Goal: Task Accomplishment & Management: Complete application form

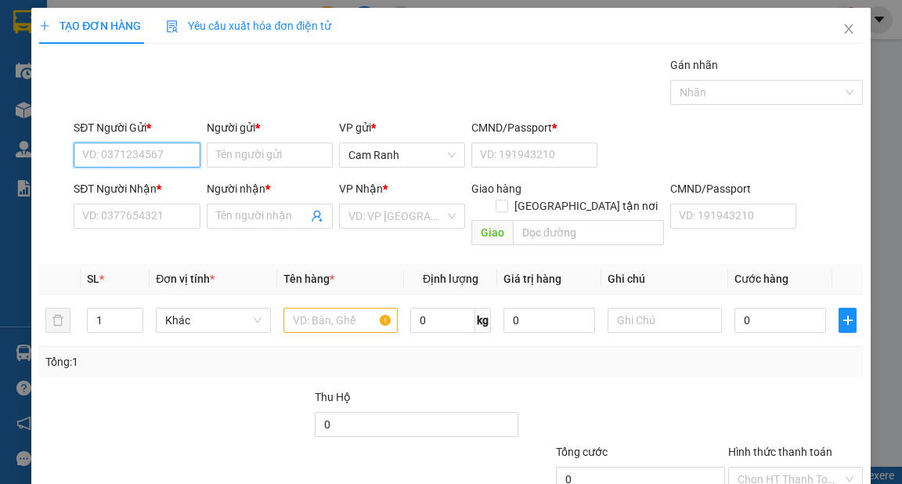
click at [152, 157] on input "SĐT Người Gửi *" at bounding box center [137, 154] width 126 height 25
click at [88, 150] on input "8125" at bounding box center [137, 154] width 126 height 25
click at [175, 184] on div "0938150125 - HOÀNG AN" at bounding box center [145, 185] width 126 height 17
type input "0938150125"
type input "HOÀNG AN"
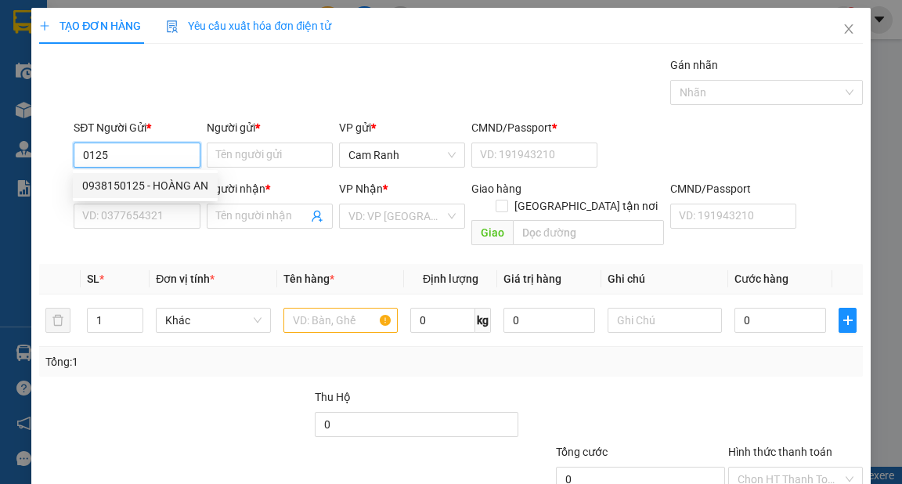
type input "0"
type input "0934163123"
type input "TÙNG"
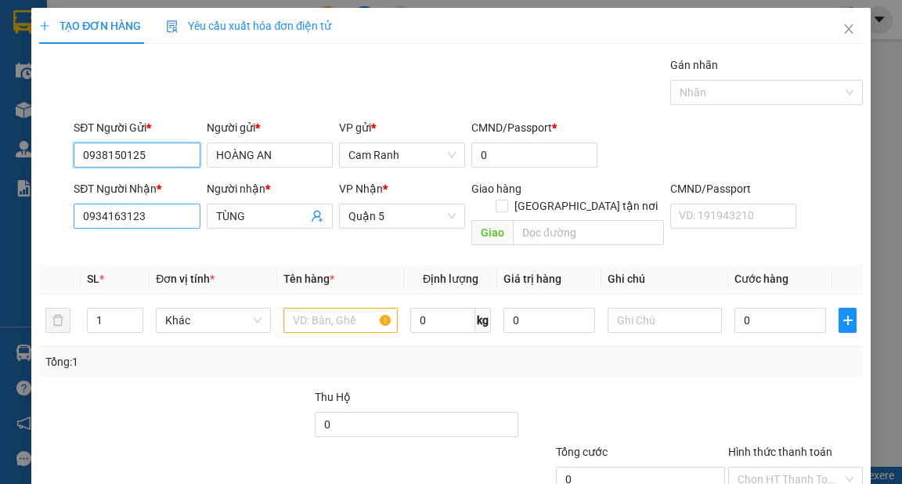
type input "0938150125"
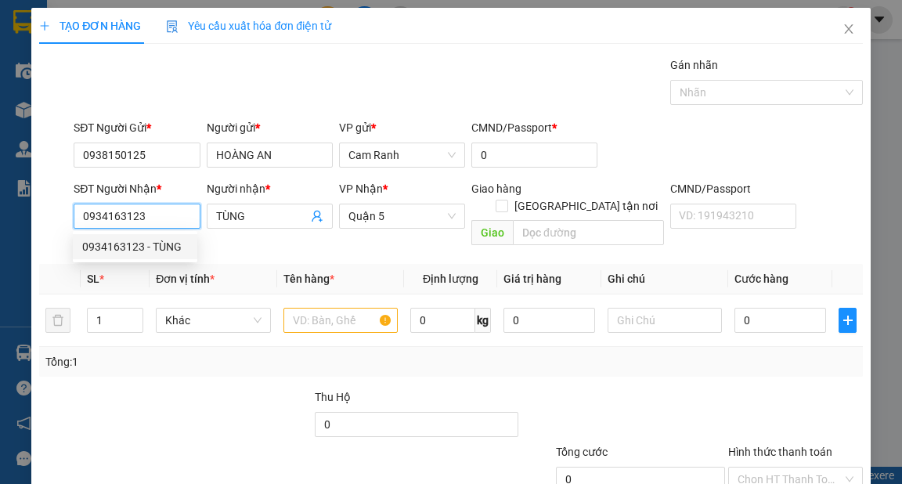
drag, startPoint x: 160, startPoint y: 214, endPoint x: 55, endPoint y: 210, distance: 105.8
click at [55, 210] on div "SĐT Người Nhận * 0934163123 Người nhận * TÙNG VP Nhận * [GEOGRAPHIC_DATA] tận n…" at bounding box center [451, 216] width 826 height 72
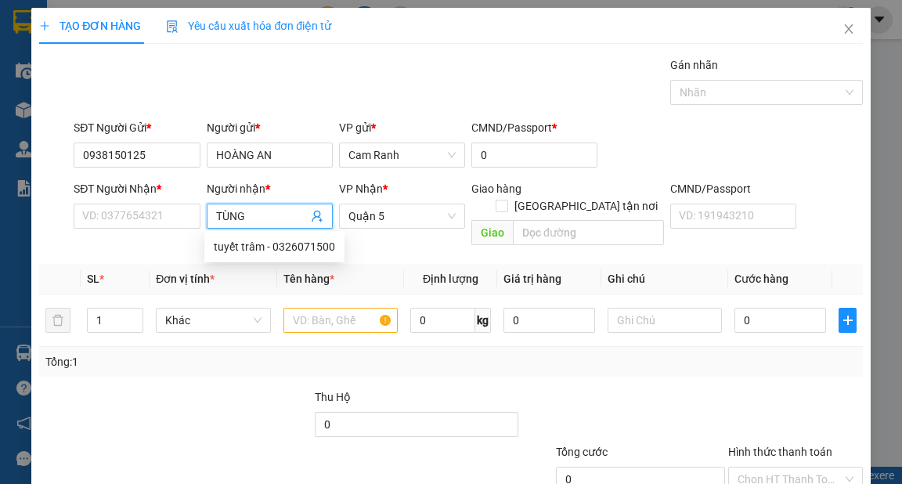
drag, startPoint x: 261, startPoint y: 216, endPoint x: 200, endPoint y: 232, distance: 63.0
click at [200, 232] on div "SĐT Người Nhận * VD: 0377654321 Người nhận * TÙNG VP Nhận * [GEOGRAPHIC_DATA] t…" at bounding box center [467, 216] width 794 height 72
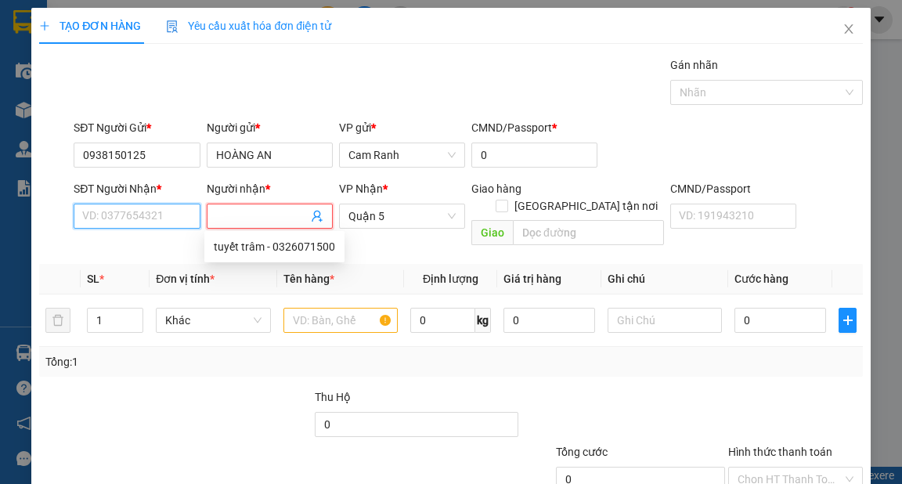
click at [157, 222] on input "SĐT Người Nhận *" at bounding box center [137, 216] width 126 height 25
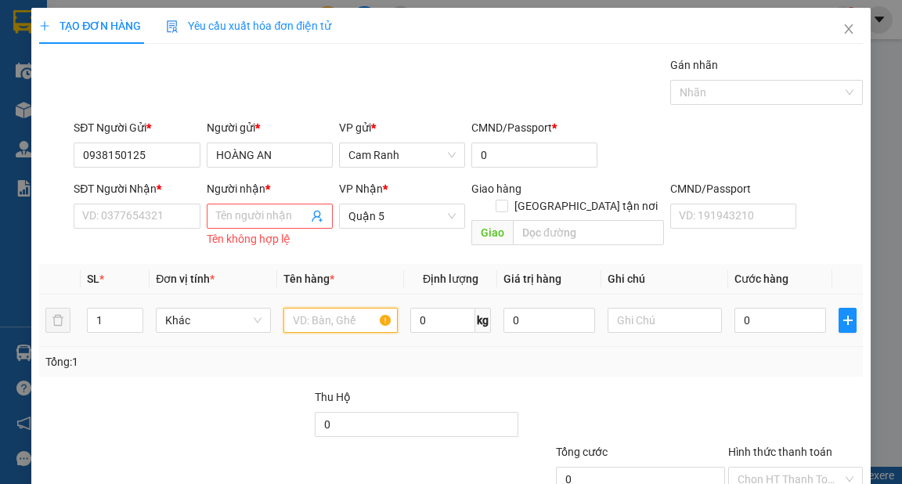
click at [310, 322] on input "text" at bounding box center [340, 320] width 115 height 25
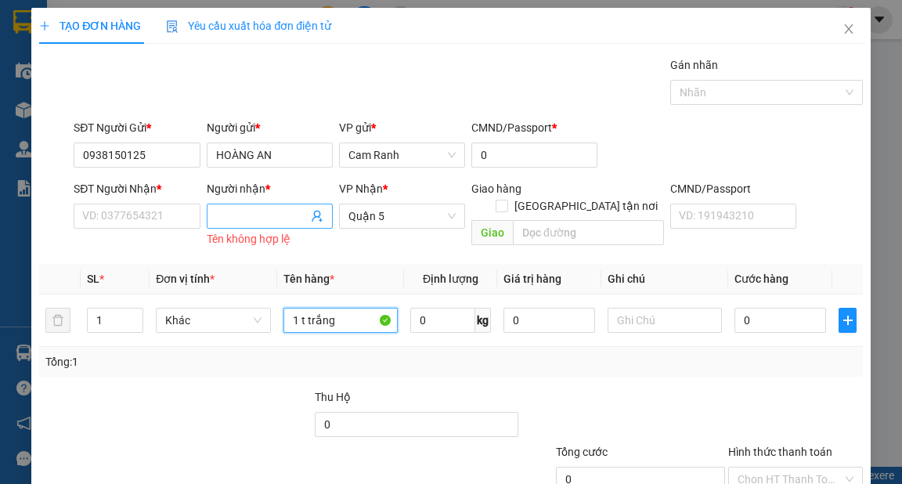
type input "1 t trắng"
click at [261, 218] on input "Người nhận *" at bounding box center [262, 215] width 92 height 17
type input "g"
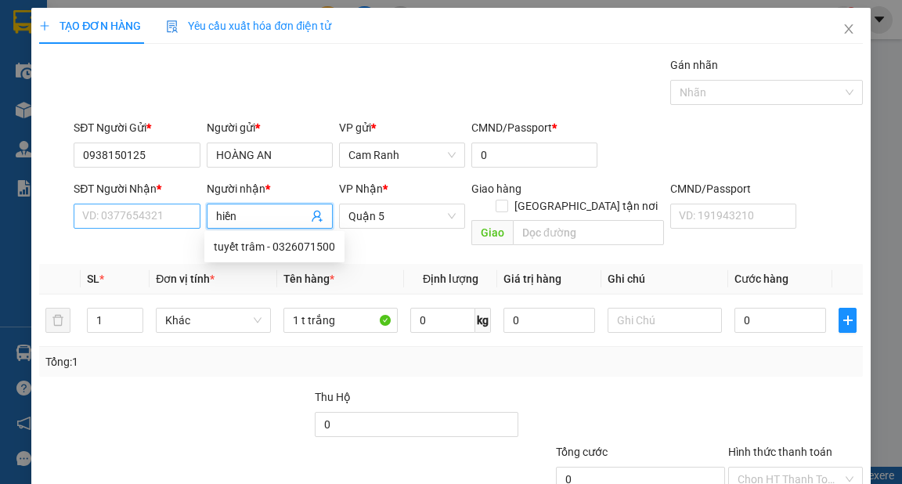
type input "hiền"
click at [167, 218] on input "SĐT Người Nhận *" at bounding box center [137, 216] width 126 height 25
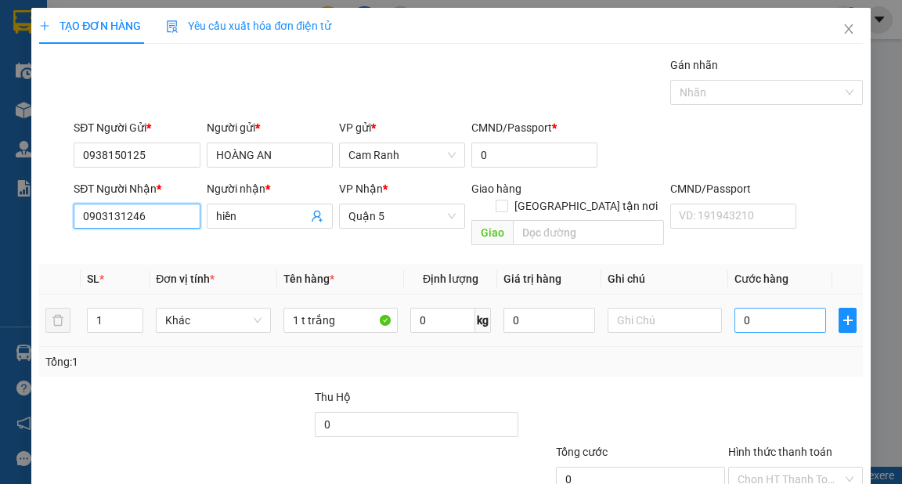
type input "0903131246"
click at [767, 308] on input "0" at bounding box center [780, 320] width 92 height 25
type input "4"
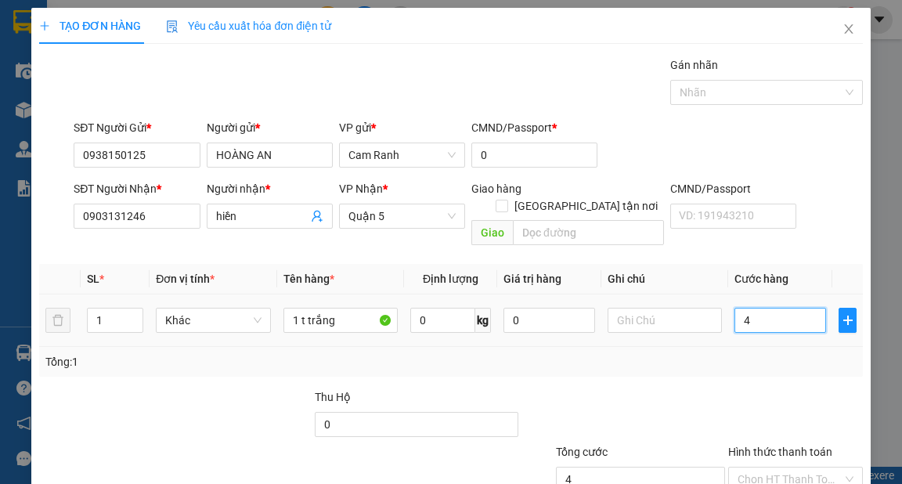
type input "40"
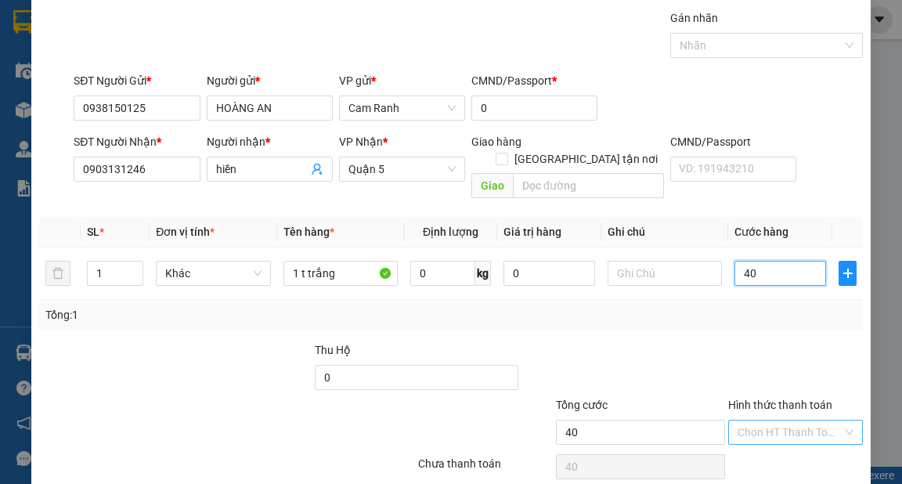
scroll to position [94, 0]
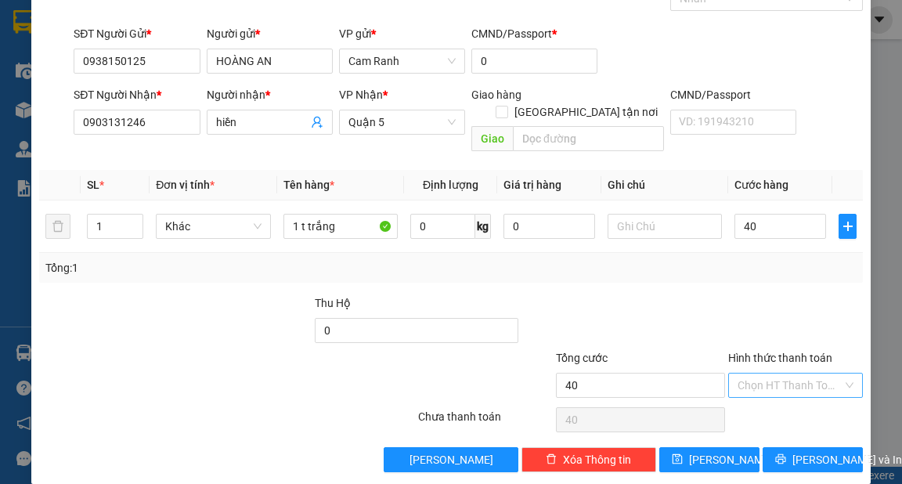
type input "40.000"
click at [769, 373] on input "Hình thức thanh toán" at bounding box center [789, 384] width 105 height 23
click at [765, 390] on div "Tại văn phòng" at bounding box center [786, 397] width 114 height 17
type input "0"
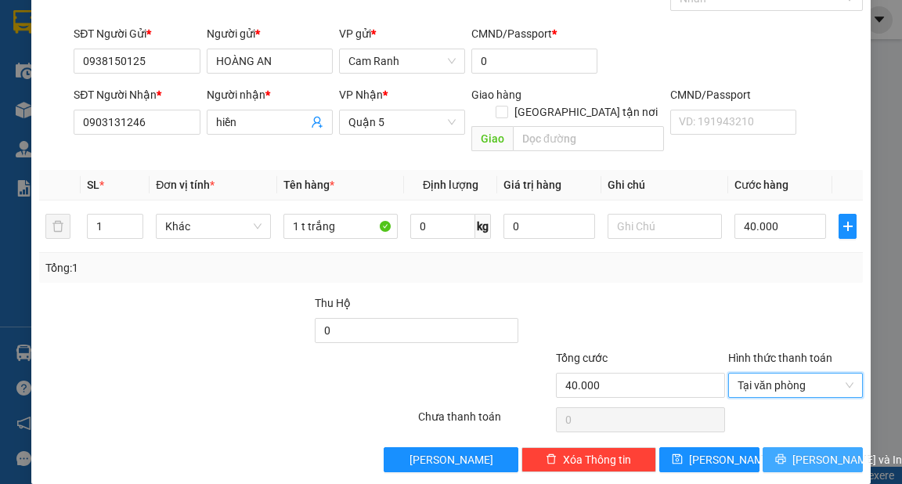
click at [803, 451] on span "[PERSON_NAME] và In" at bounding box center [847, 459] width 110 height 17
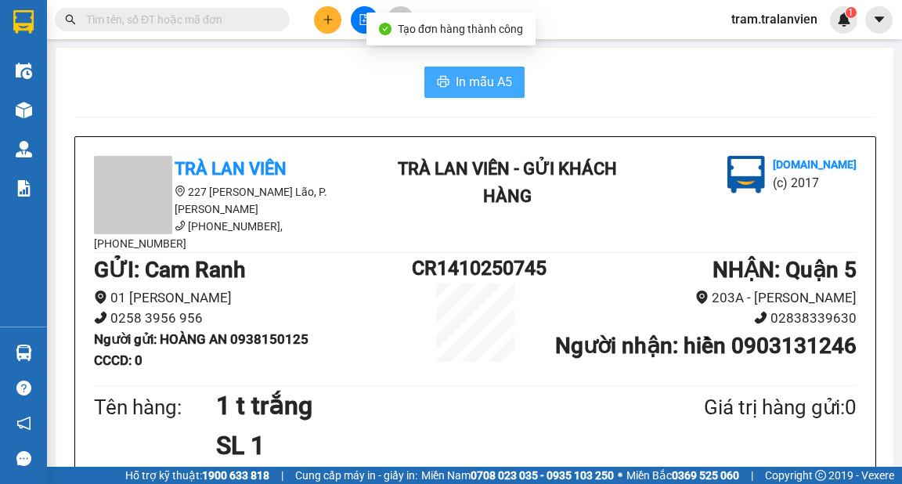
click at [444, 73] on button "In mẫu A5" at bounding box center [474, 82] width 100 height 31
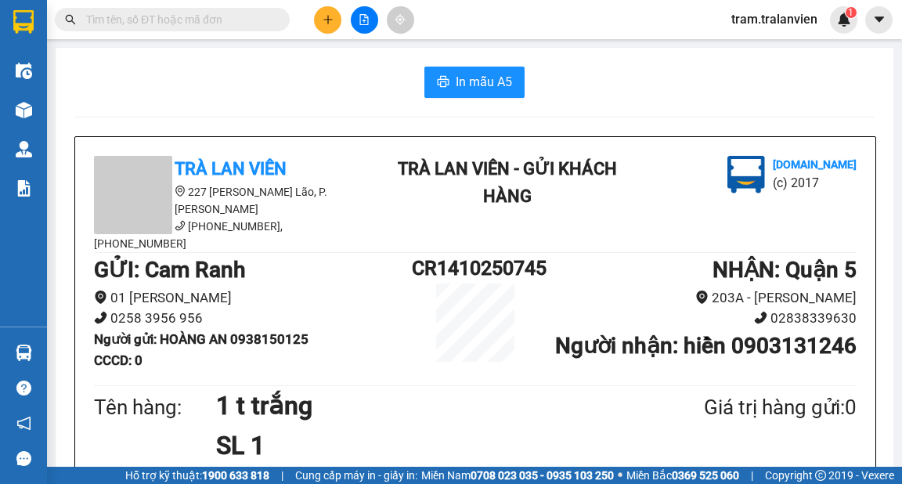
click at [326, 12] on button at bounding box center [327, 19] width 27 height 27
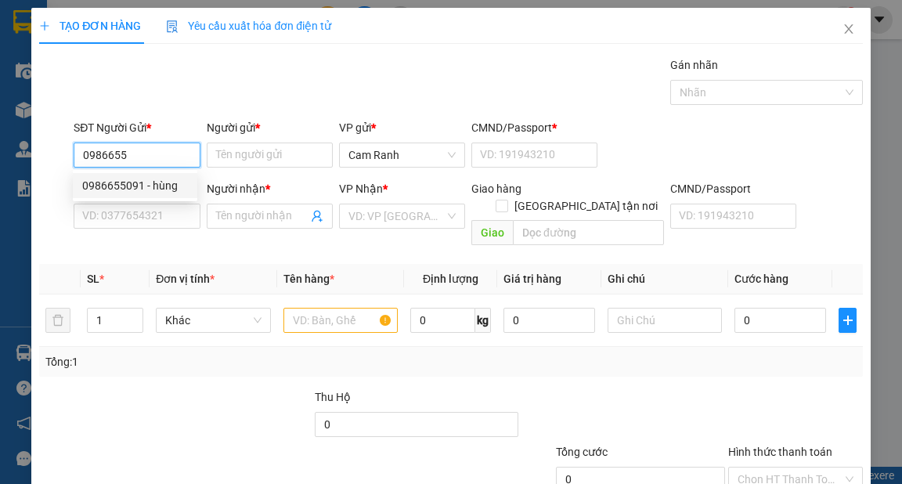
click at [119, 183] on div "0986655091 - hùng" at bounding box center [135, 185] width 106 height 17
type input "0986655091"
type input "hùng"
type input "056097000467"
type input "0767811115"
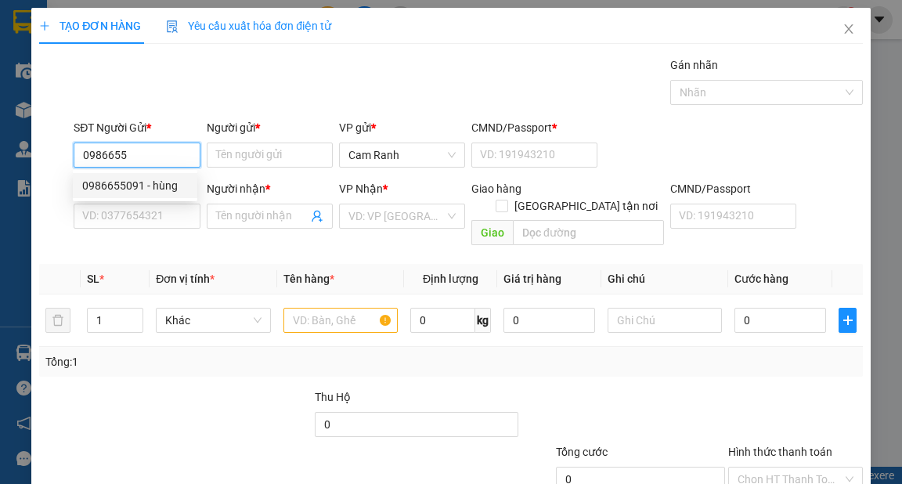
type input "chí"
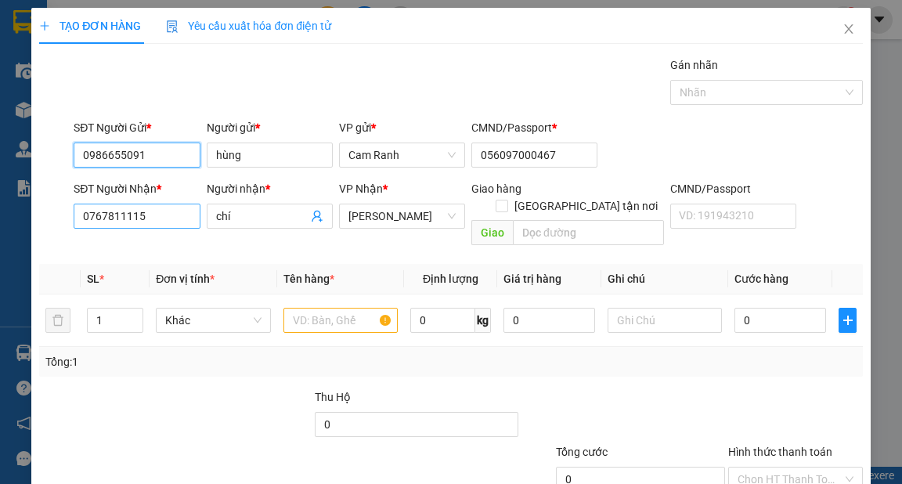
type input "0986655091"
drag, startPoint x: 164, startPoint y: 218, endPoint x: 0, endPoint y: 217, distance: 164.4
click at [0, 217] on div "TẠO ĐƠN HÀNG Yêu cầu xuất hóa đơn điện tử Transit Pickup Surcharge Ids Transit …" at bounding box center [451, 242] width 902 height 484
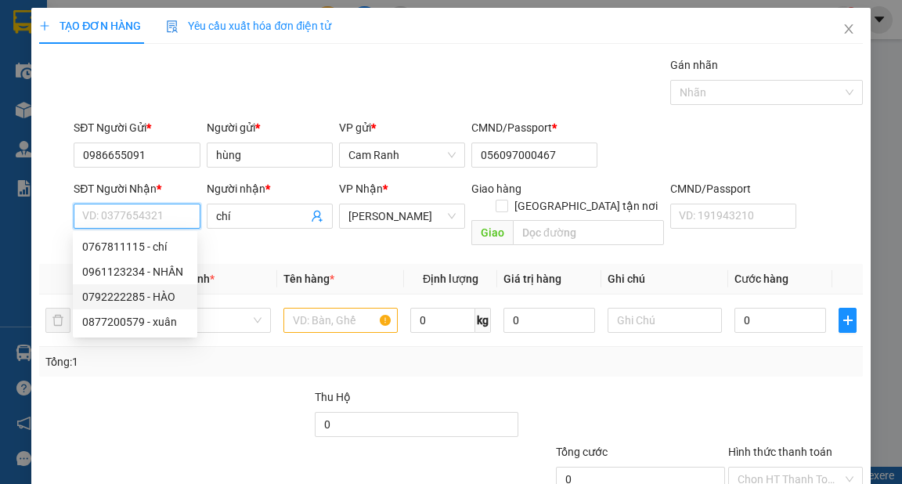
click at [124, 298] on div "0792222285 - HÀO" at bounding box center [135, 296] width 106 height 17
type input "0792222285"
type input "HÀO"
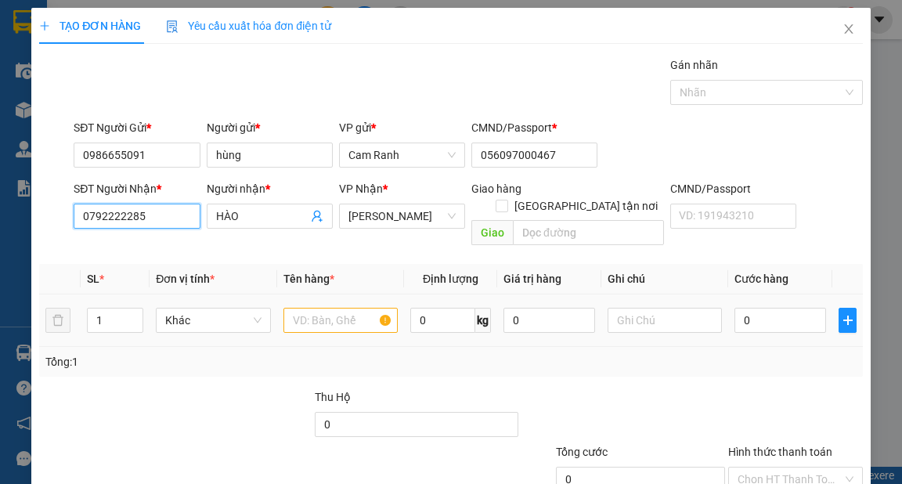
type input "0792222285"
click at [308, 308] on input "text" at bounding box center [340, 320] width 115 height 25
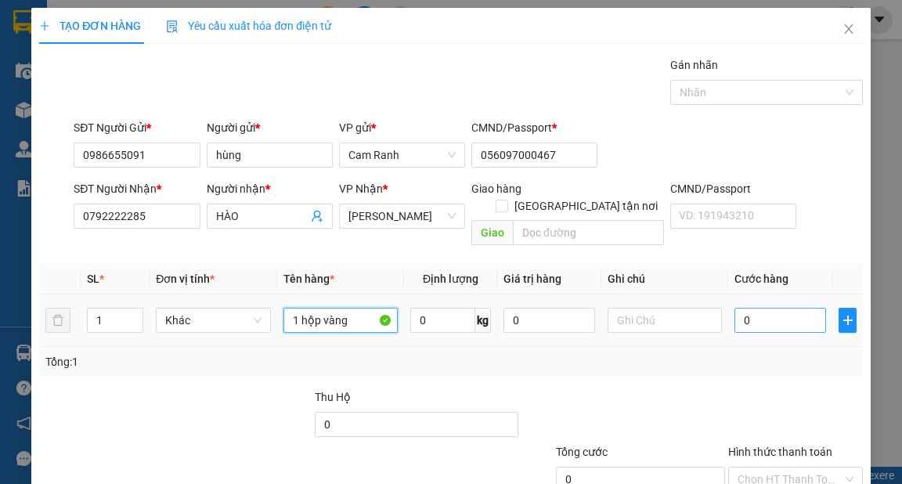
type input "1 hộp vàng"
click at [768, 308] on input "0" at bounding box center [780, 320] width 92 height 25
type input "2"
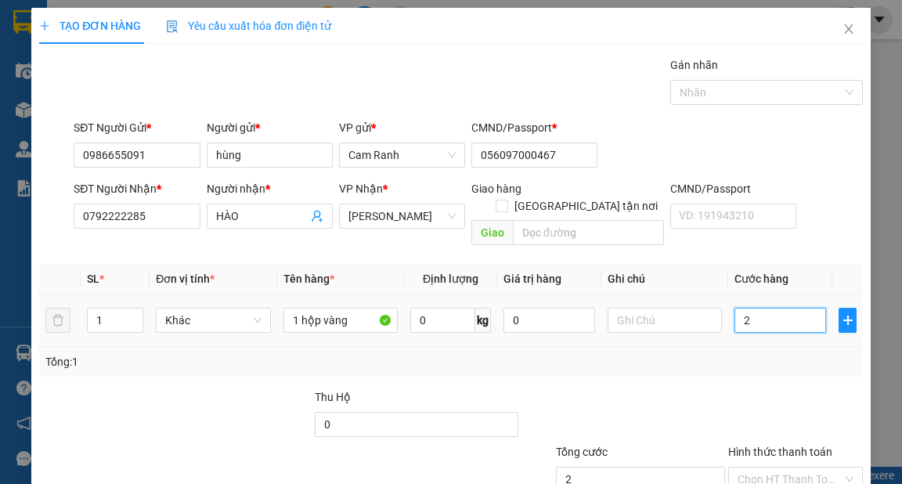
type input "0"
type input "03"
type input "3"
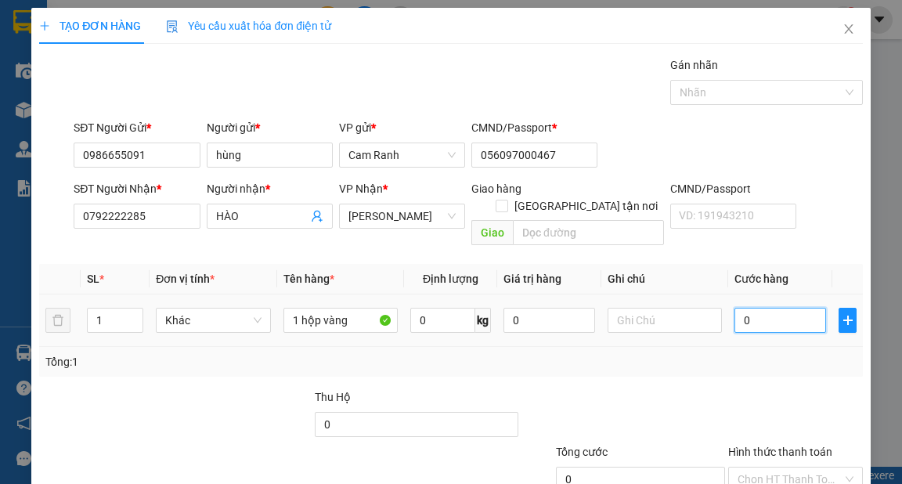
type input "3"
type input "030"
type input "30"
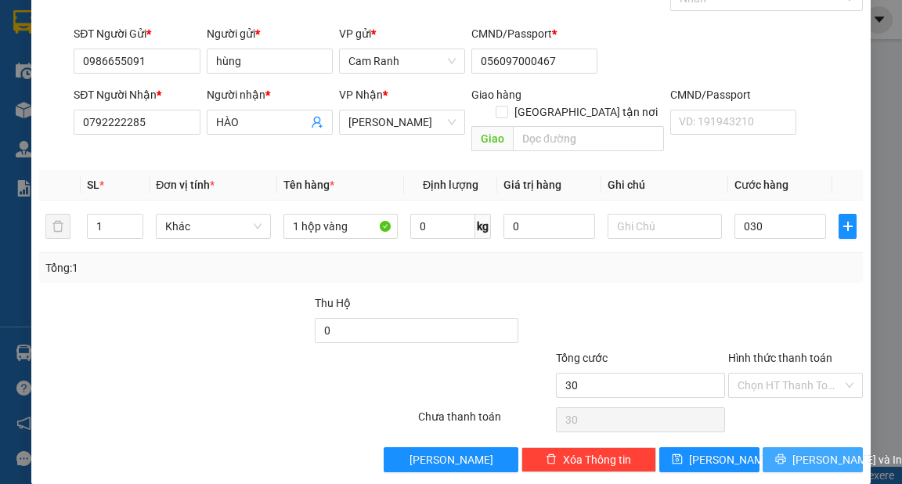
type input "30.000"
click at [798, 451] on span "[PERSON_NAME] và In" at bounding box center [847, 459] width 110 height 17
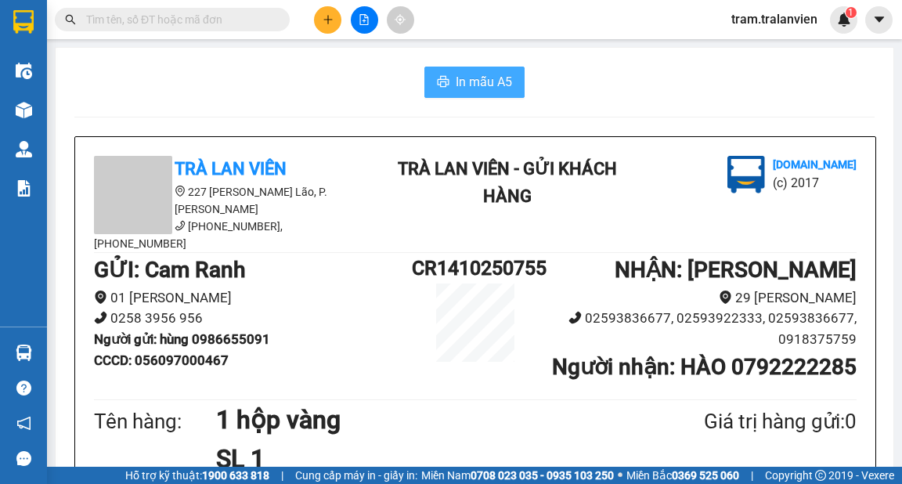
click at [482, 75] on span "In mẫu A5" at bounding box center [484, 82] width 56 height 20
click at [323, 19] on icon "plus" at bounding box center [327, 19] width 11 height 11
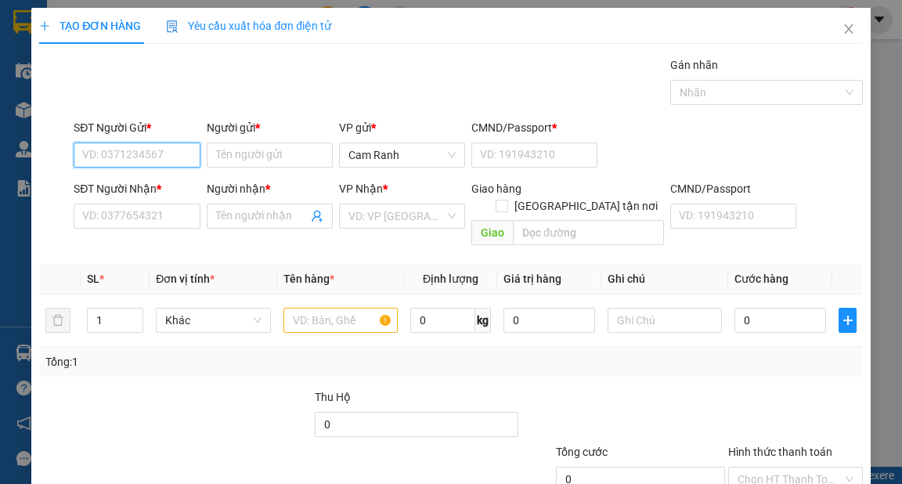
click at [189, 148] on input "SĐT Người Gửi *" at bounding box center [137, 154] width 126 height 25
click at [157, 190] on div "0905366989 - thủy" at bounding box center [135, 185] width 106 height 17
type input "0905366989"
type input "thủy"
type input "1"
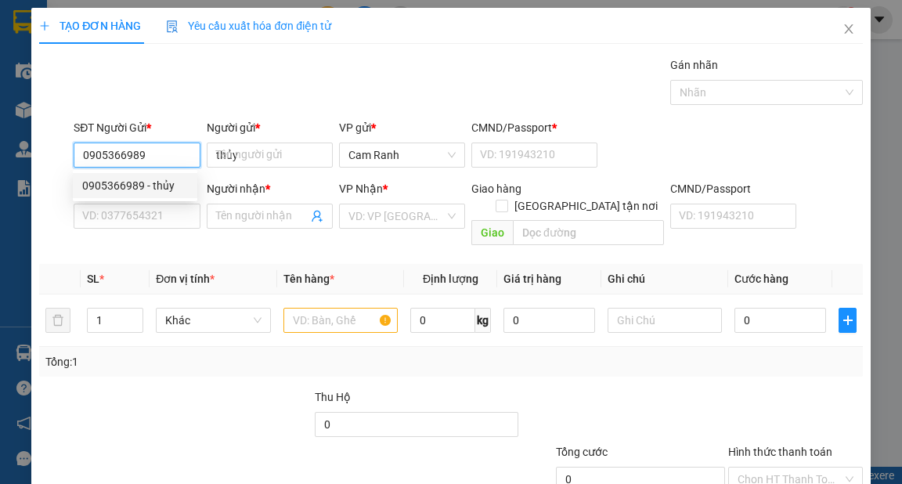
type input "0356435749"
type input "khoa"
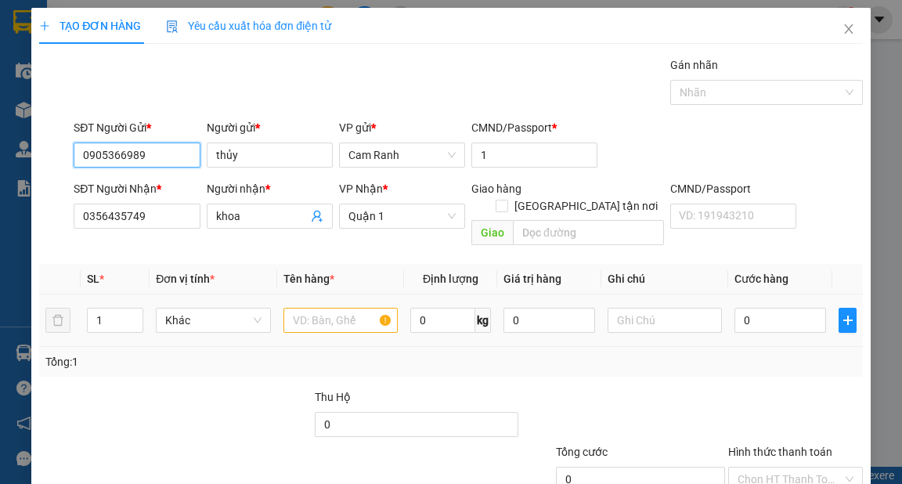
type input "0905366989"
click at [322, 308] on input "text" at bounding box center [340, 320] width 115 height 25
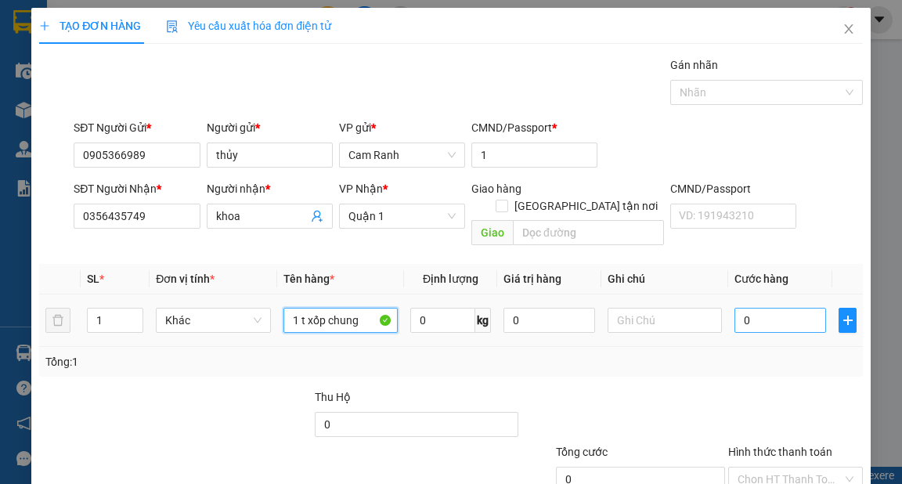
type input "1 t xốp chung"
click at [776, 308] on input "0" at bounding box center [780, 320] width 92 height 25
type input "6"
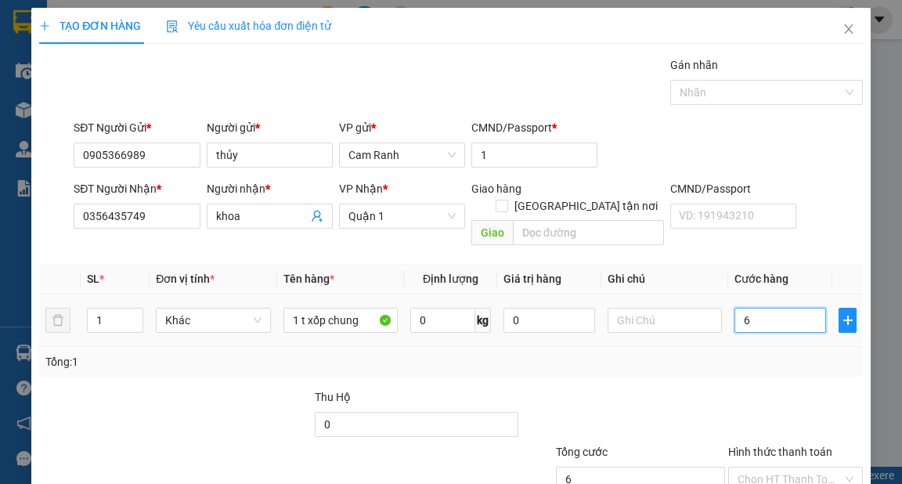
type input "60"
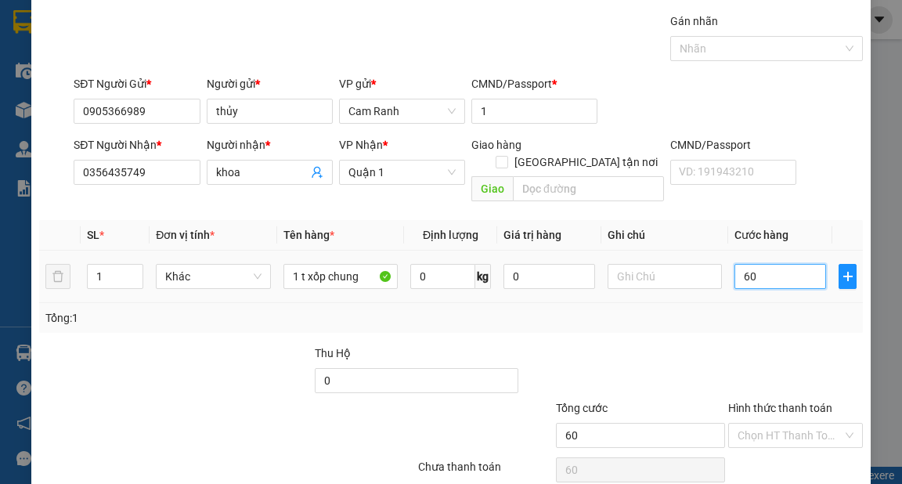
scroll to position [94, 0]
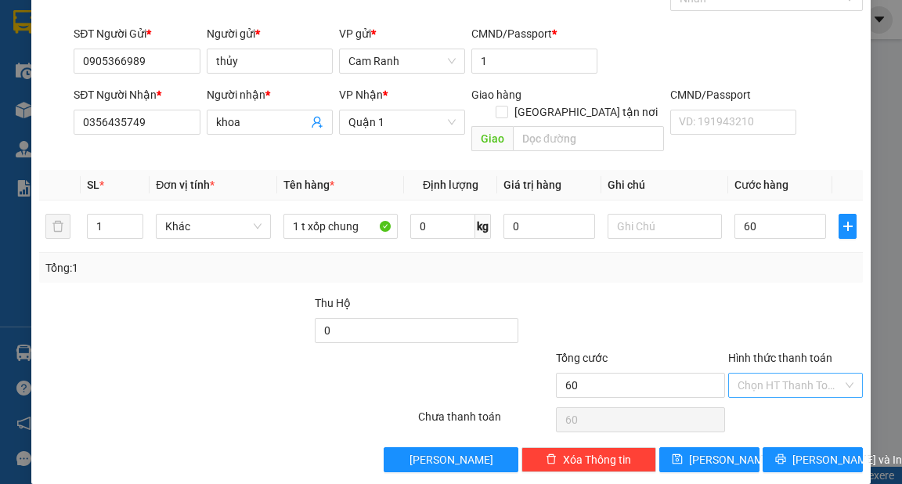
type input "60.000"
click at [776, 373] on input "Hình thức thanh toán" at bounding box center [789, 384] width 105 height 23
click at [777, 402] on div "Tại văn phòng" at bounding box center [786, 397] width 114 height 17
type input "0"
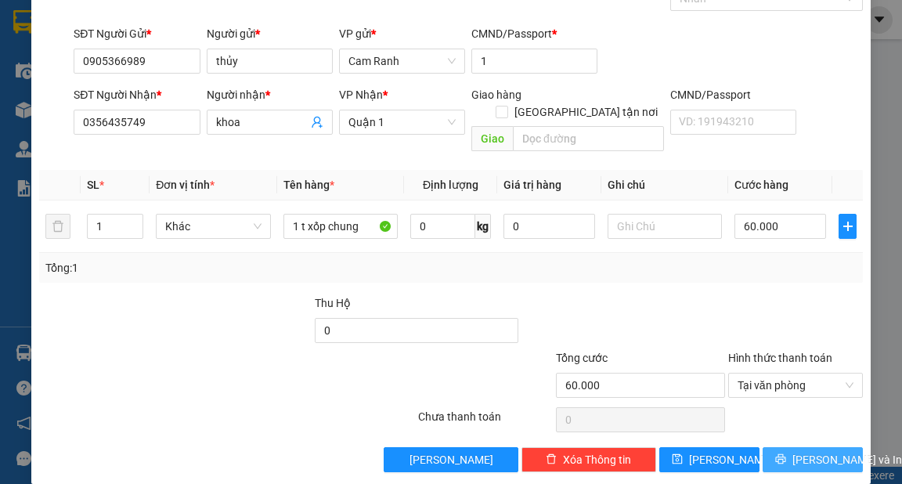
click at [805, 451] on span "[PERSON_NAME] và In" at bounding box center [847, 459] width 110 height 17
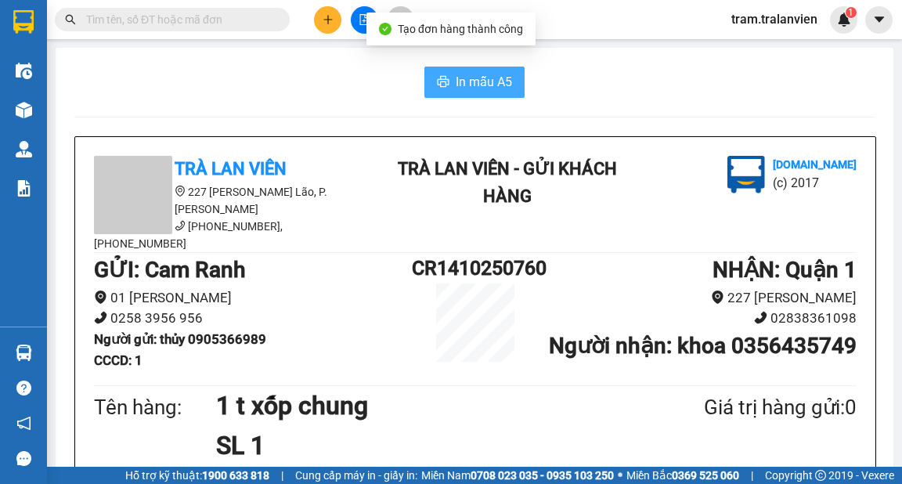
click at [438, 74] on button "In mẫu A5" at bounding box center [474, 82] width 100 height 31
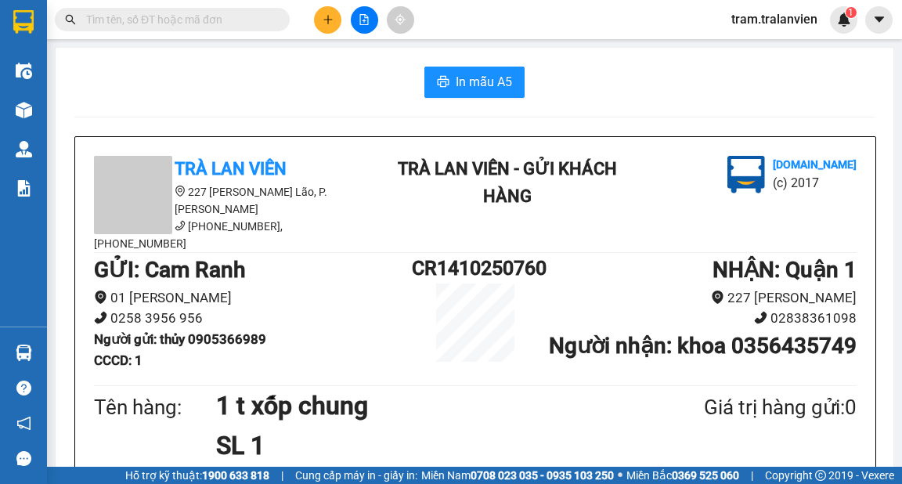
click at [330, 24] on icon "plus" at bounding box center [327, 19] width 11 height 11
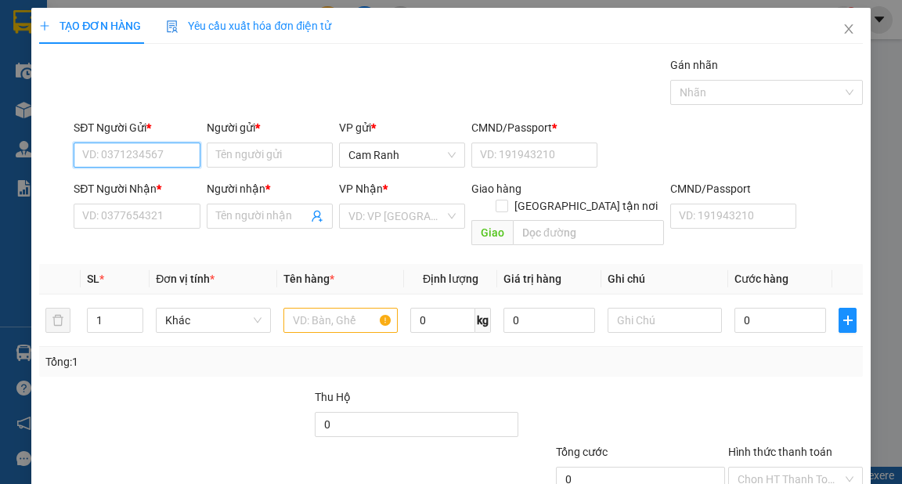
click at [160, 151] on input "SĐT Người Gửi *" at bounding box center [137, 154] width 126 height 25
click at [166, 178] on div "0967796739 - HIỆP" at bounding box center [135, 185] width 106 height 17
type input "0967796739"
type input "HIỆP"
type input "1"
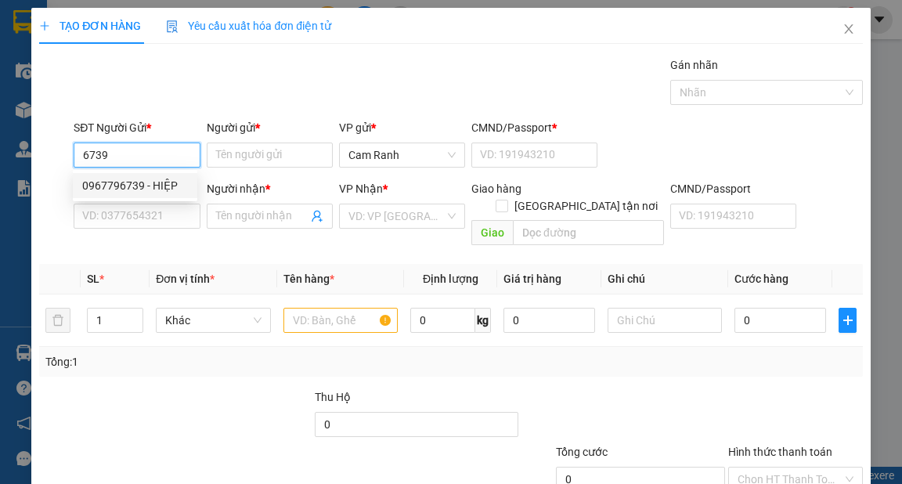
type input "0978777338"
type input "sỹ trung"
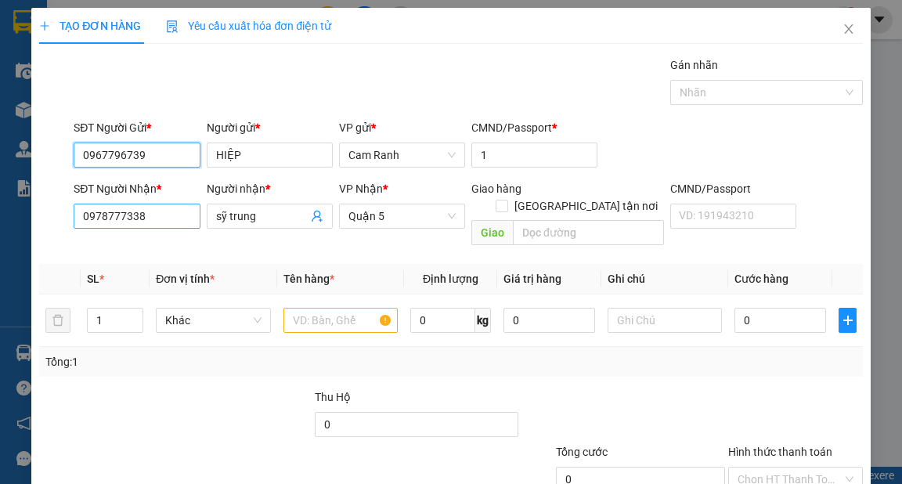
type input "0967796739"
drag, startPoint x: 170, startPoint y: 222, endPoint x: 0, endPoint y: 227, distance: 169.9
click at [0, 227] on div "TẠO ĐƠN HÀNG Yêu cầu xuất hóa đơn điện tử Transit Pickup Surcharge Ids Transit …" at bounding box center [451, 242] width 902 height 484
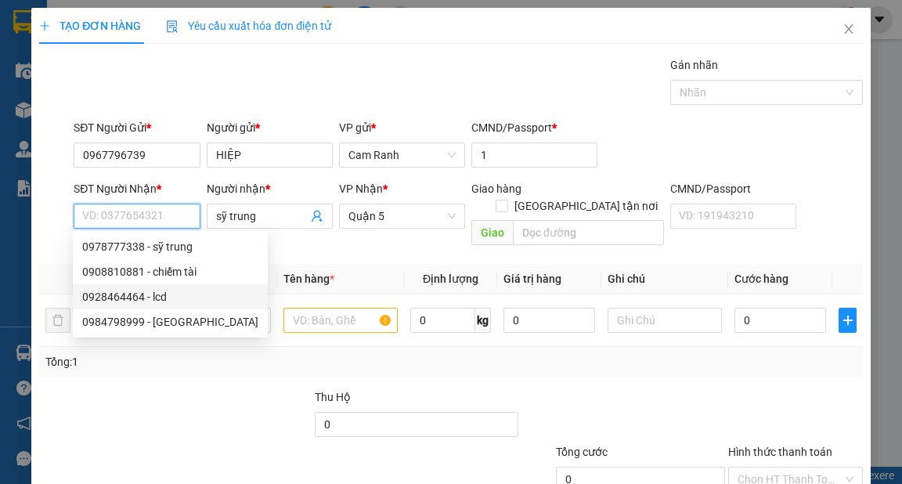
click at [157, 294] on div "0928464464 - lcd" at bounding box center [170, 296] width 176 height 17
type input "0928464464"
type input "lcd"
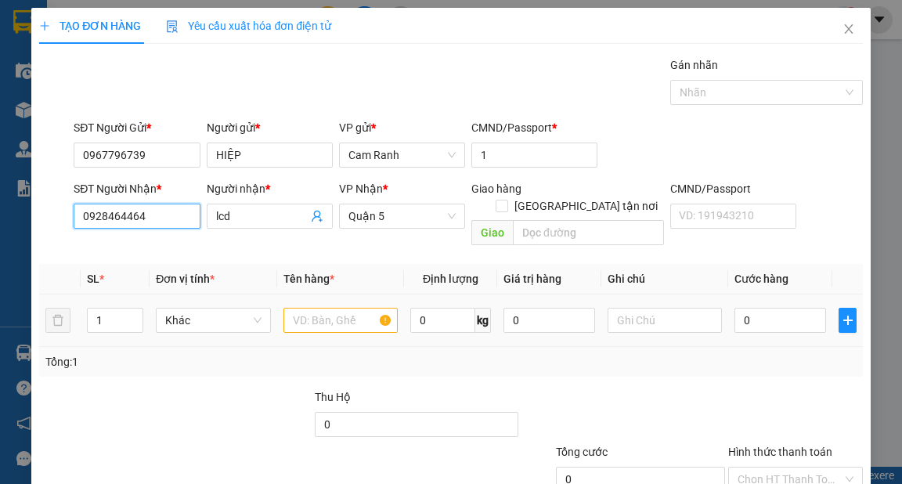
type input "0928464464"
click at [313, 312] on input "text" at bounding box center [340, 320] width 115 height 25
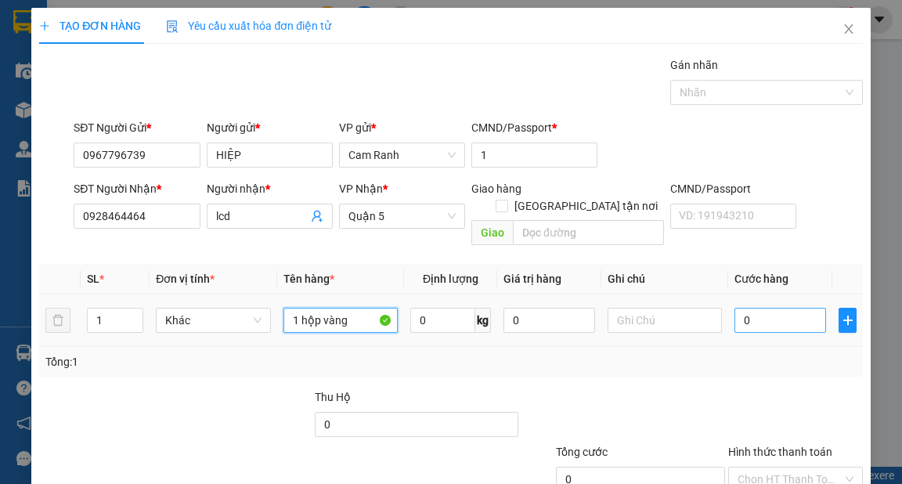
type input "1 hộp vàng"
click at [739, 308] on input "0" at bounding box center [780, 320] width 92 height 25
type input "3"
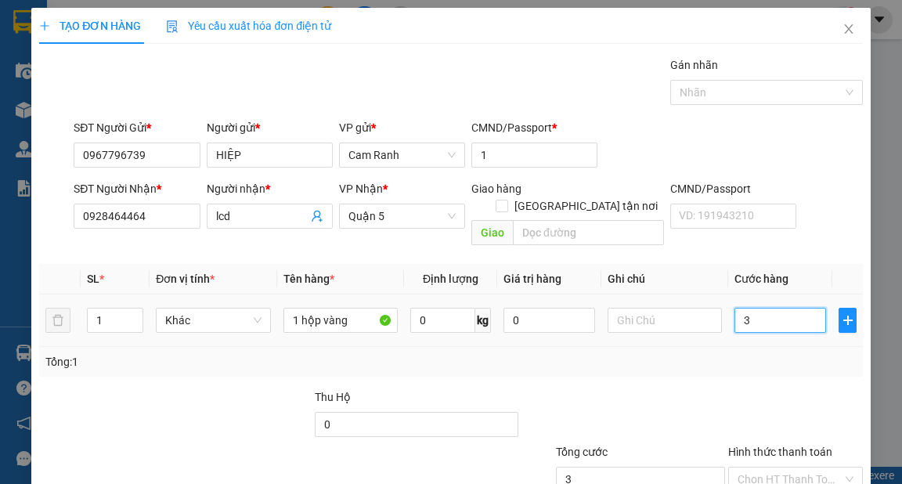
type input "30"
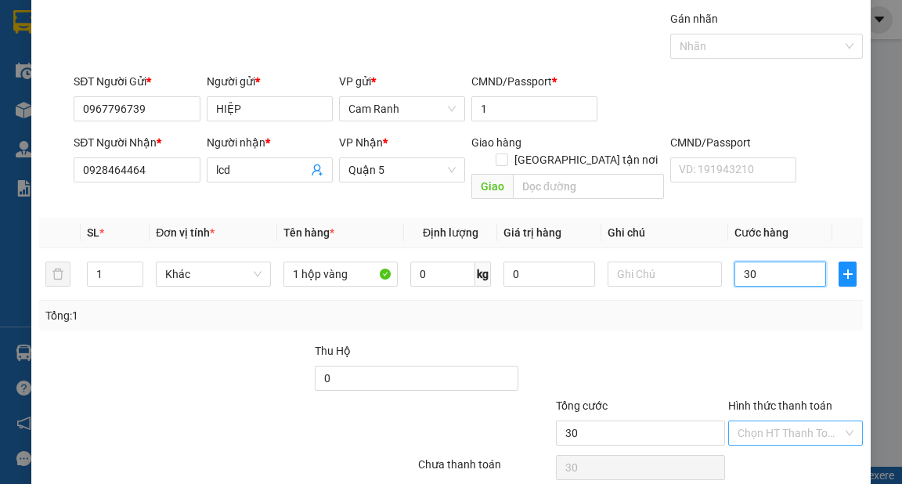
scroll to position [94, 0]
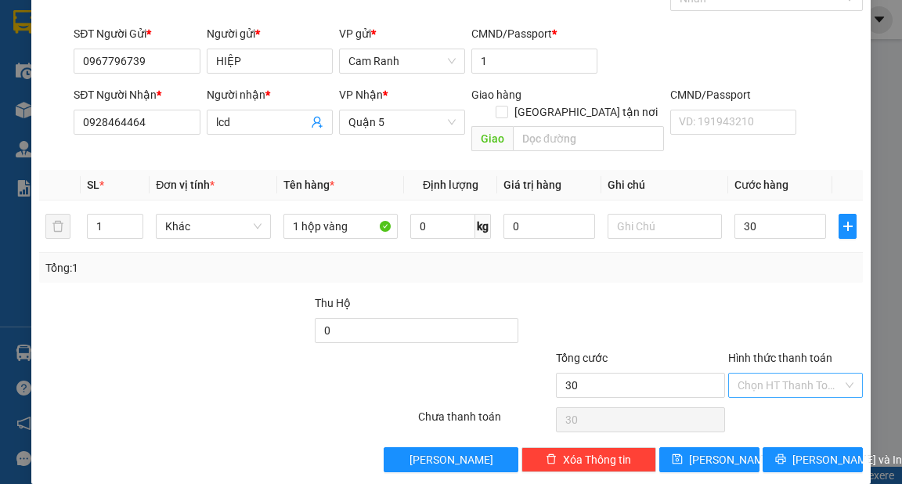
type input "30.000"
click at [751, 373] on input "Hình thức thanh toán" at bounding box center [789, 384] width 105 height 23
click at [755, 394] on div "Tại văn phòng" at bounding box center [786, 397] width 114 height 17
type input "0"
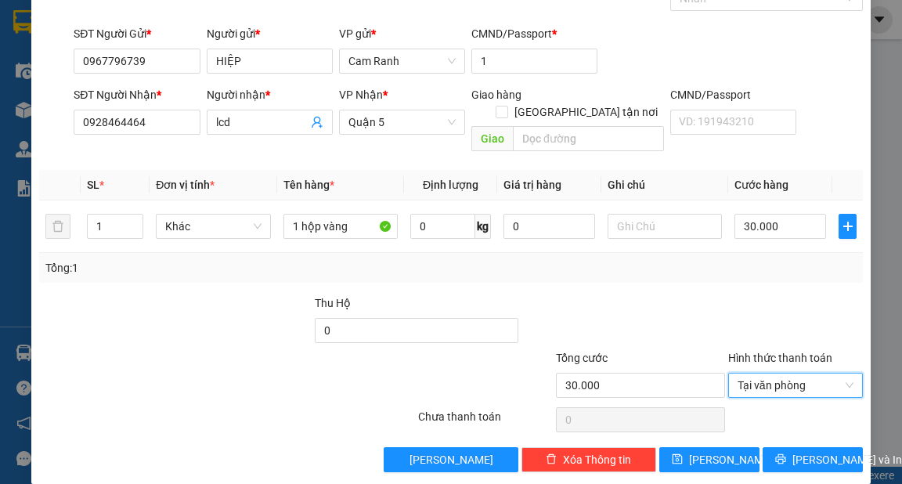
click at [795, 426] on div "Transit Pickup Surcharge Ids Transit Deliver Surcharge Ids Transit Deliver Surc…" at bounding box center [450, 217] width 823 height 510
click at [796, 451] on span "[PERSON_NAME] và In" at bounding box center [847, 459] width 110 height 17
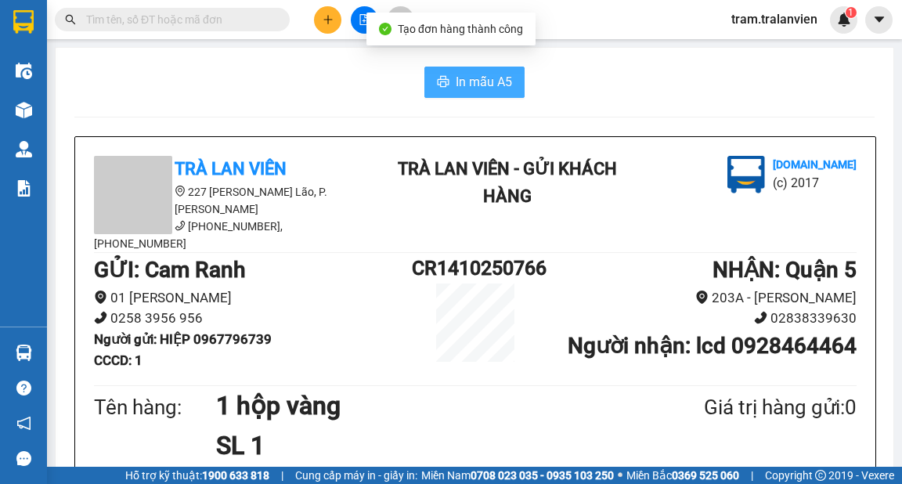
click at [490, 73] on span "In mẫu A5" at bounding box center [484, 82] width 56 height 20
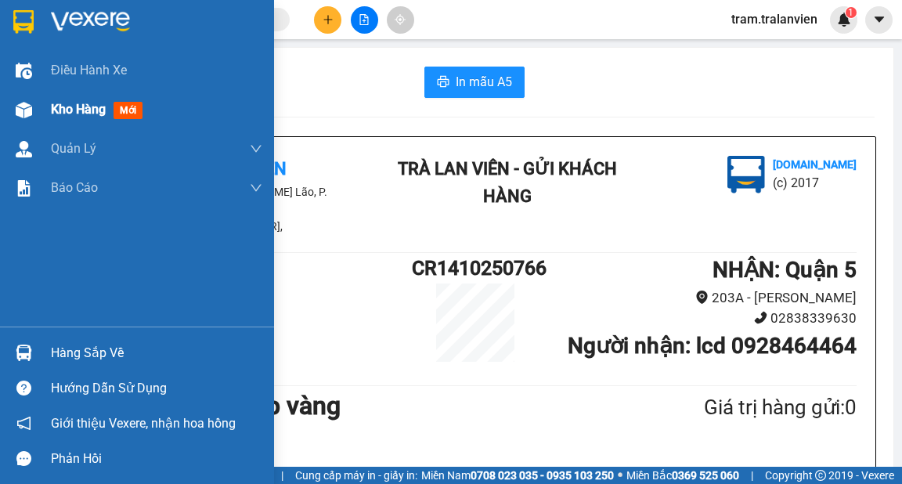
click at [72, 114] on span "Kho hàng" at bounding box center [78, 109] width 55 height 15
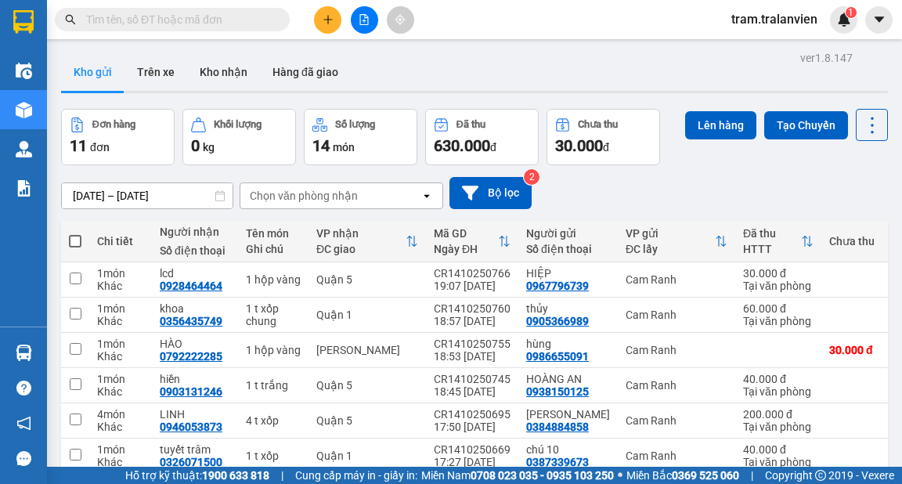
scroll to position [63, 0]
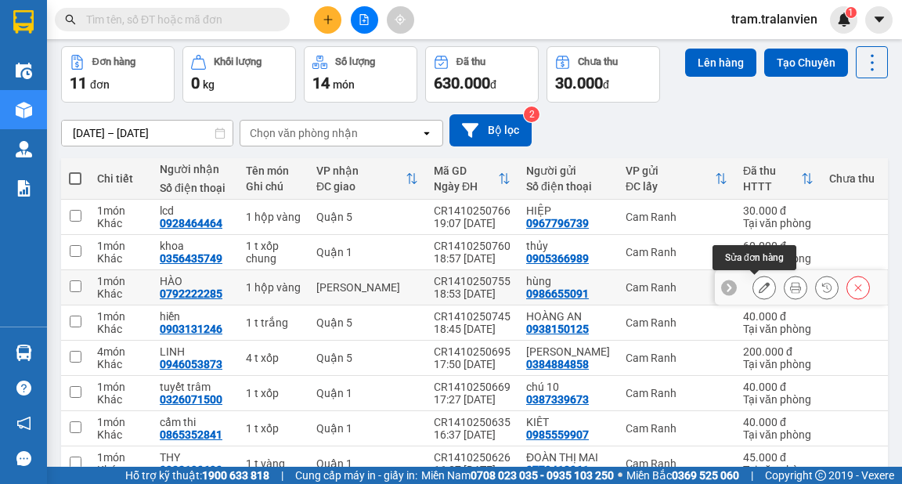
click at [758, 288] on icon at bounding box center [763, 287] width 11 height 11
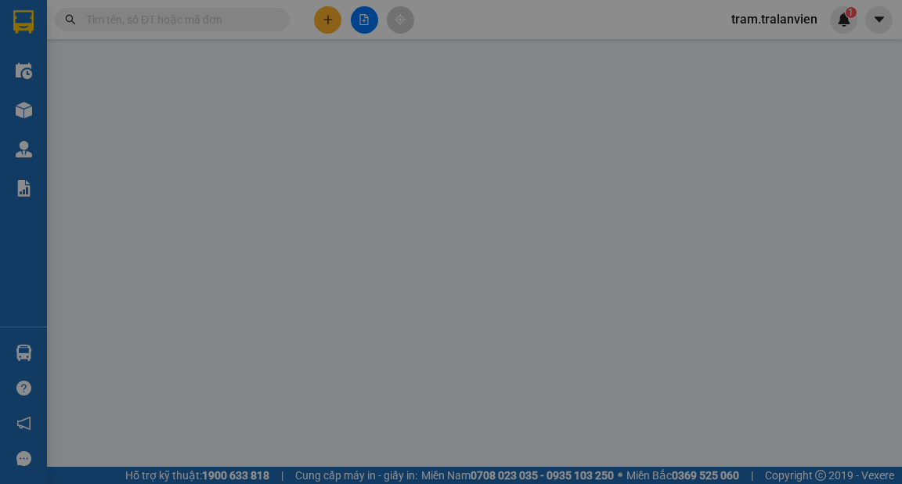
type input "0986655091"
type input "hùng"
type input "056097000467"
type input "0792222285"
type input "HÀO"
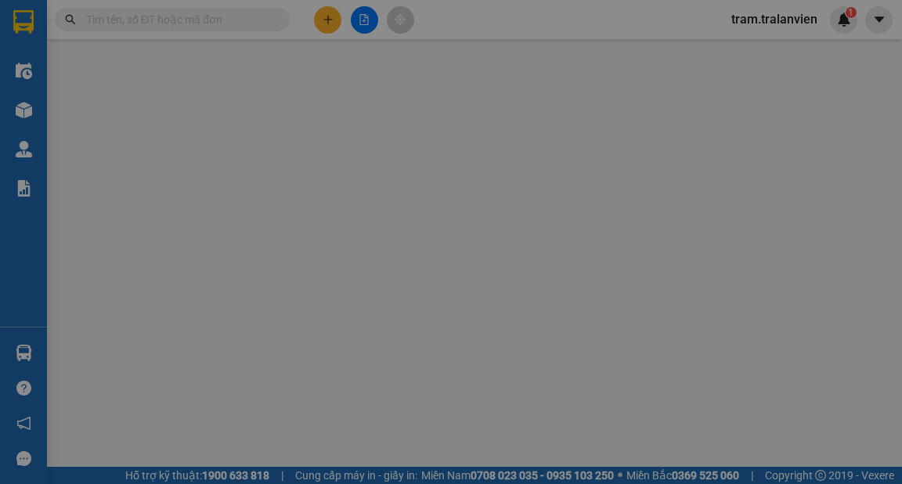
type input "30.000"
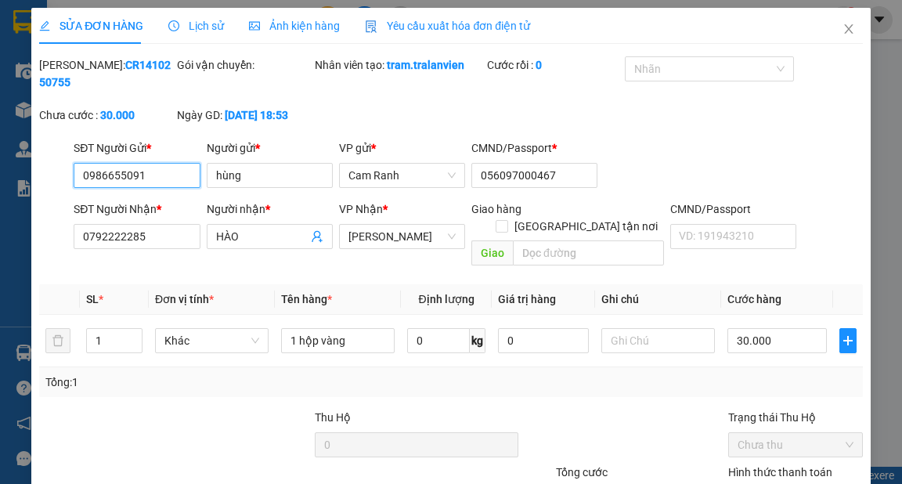
scroll to position [114, 0]
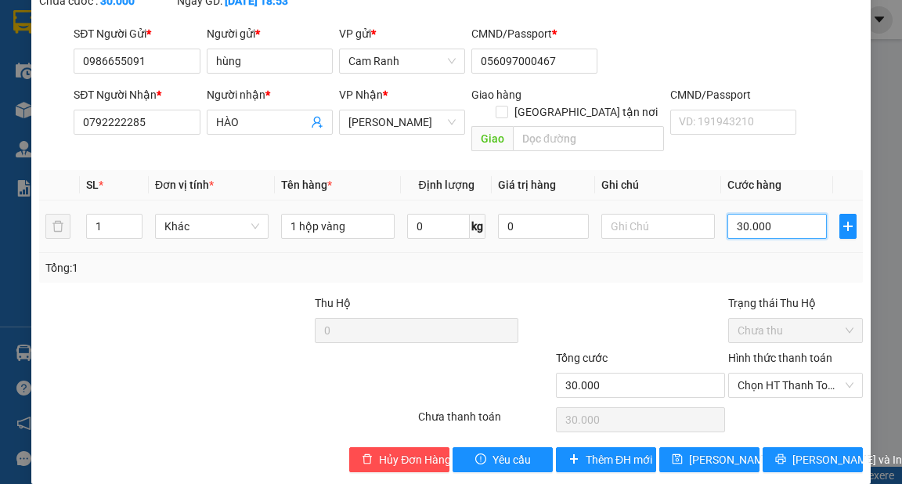
click at [773, 215] on input "30.000" at bounding box center [776, 226] width 99 height 25
type input "2"
type input "20"
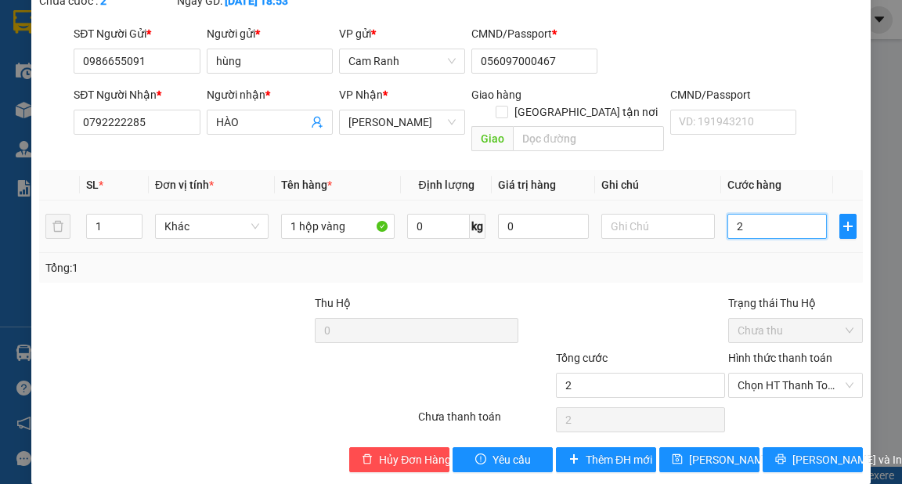
type input "20"
type input "20.000"
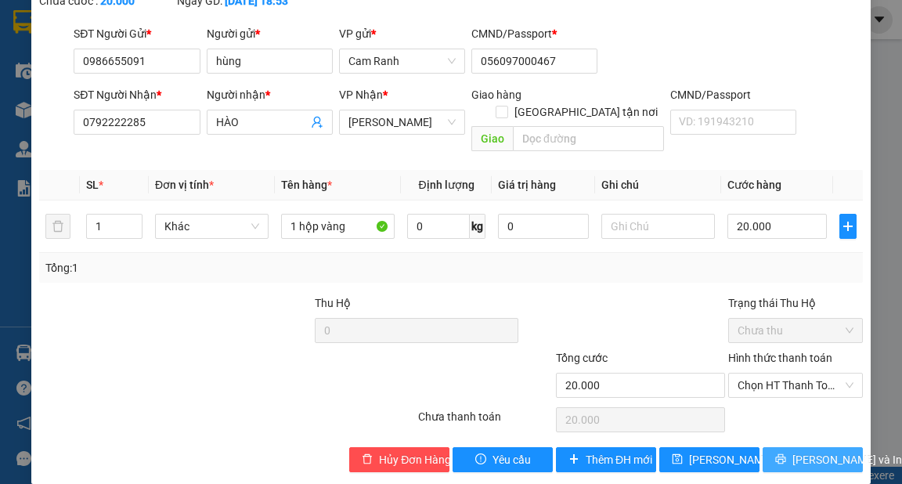
click at [802, 451] on span "[PERSON_NAME] và In" at bounding box center [847, 459] width 110 height 17
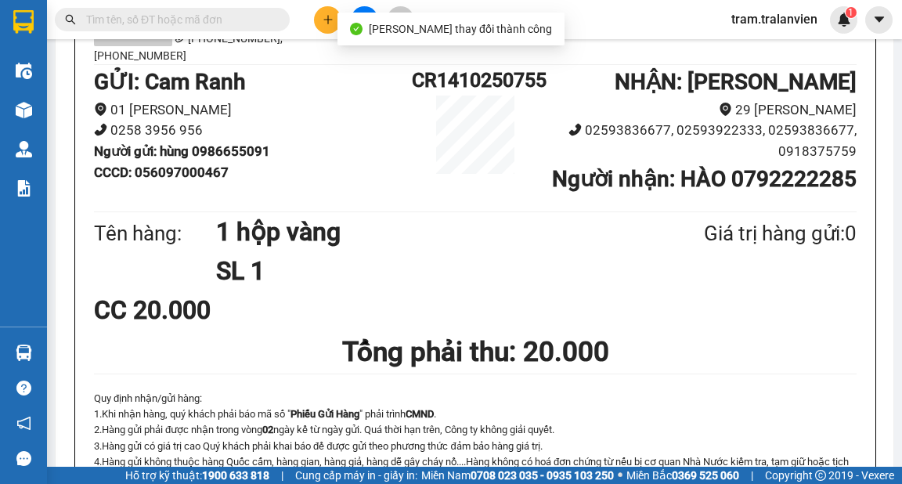
scroll to position [125, 0]
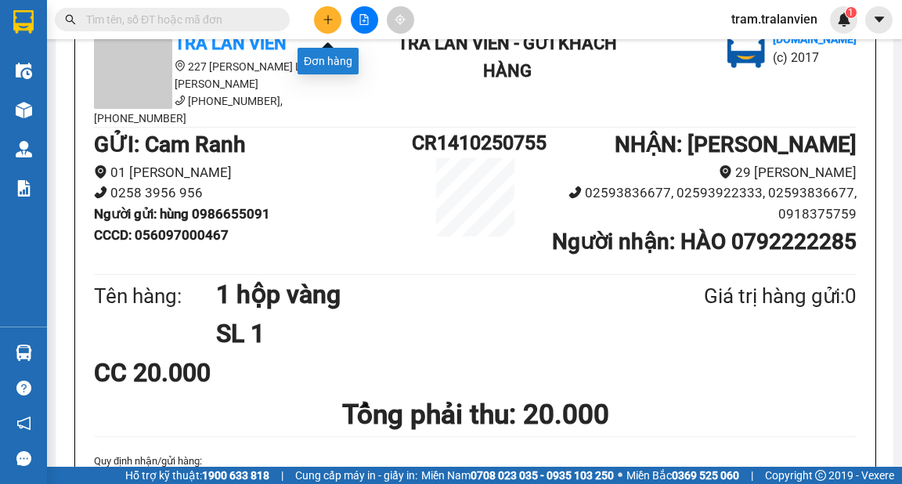
click at [335, 13] on button at bounding box center [327, 19] width 27 height 27
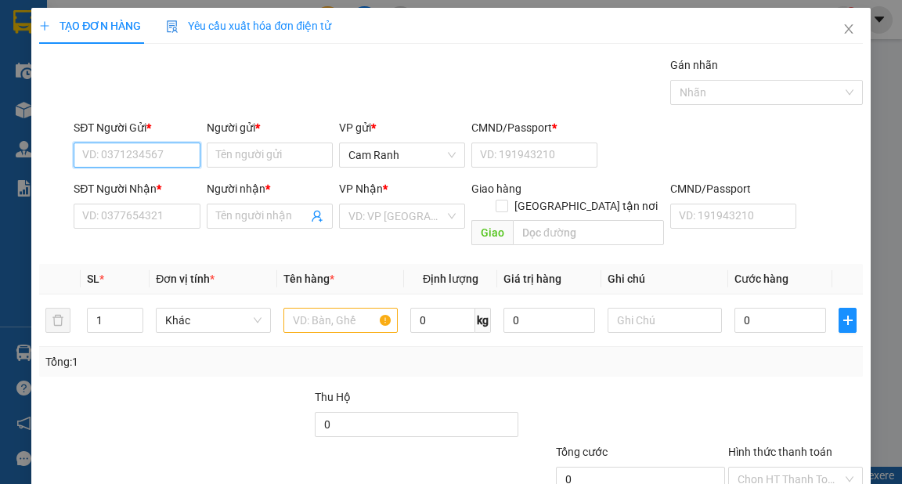
click at [147, 151] on input "SĐT Người Gửi *" at bounding box center [137, 154] width 126 height 25
click at [119, 180] on div "0905778880 - CƯỜNG" at bounding box center [138, 185] width 113 height 17
type input "0905778880"
type input "CƯỜNG"
type input "1"
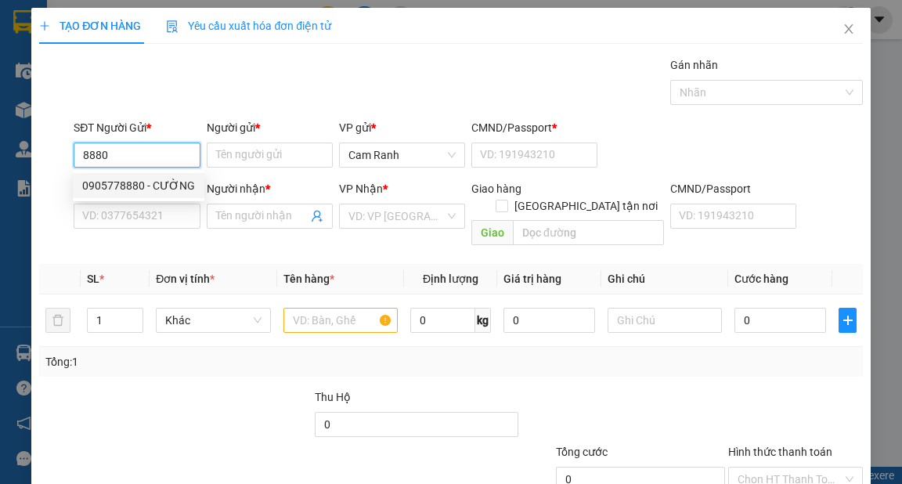
type input "0937050252"
type input "TÍN"
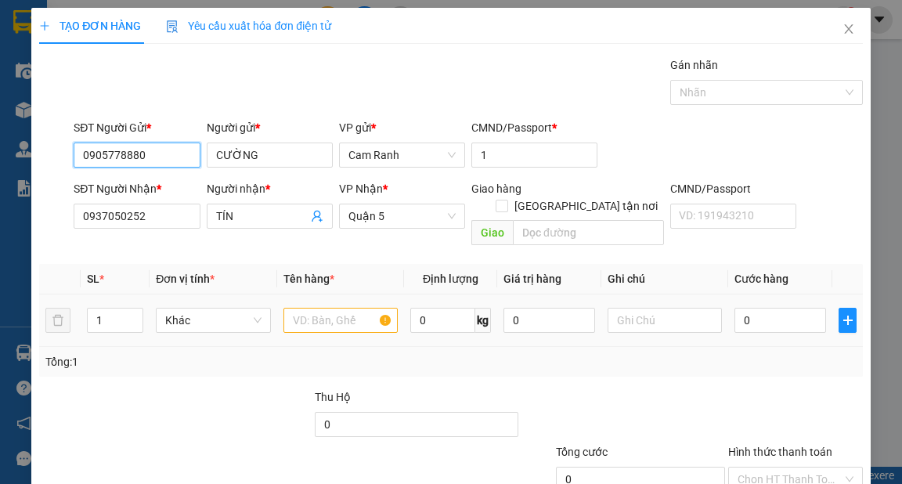
type input "0905778880"
click at [320, 308] on input "text" at bounding box center [340, 320] width 115 height 25
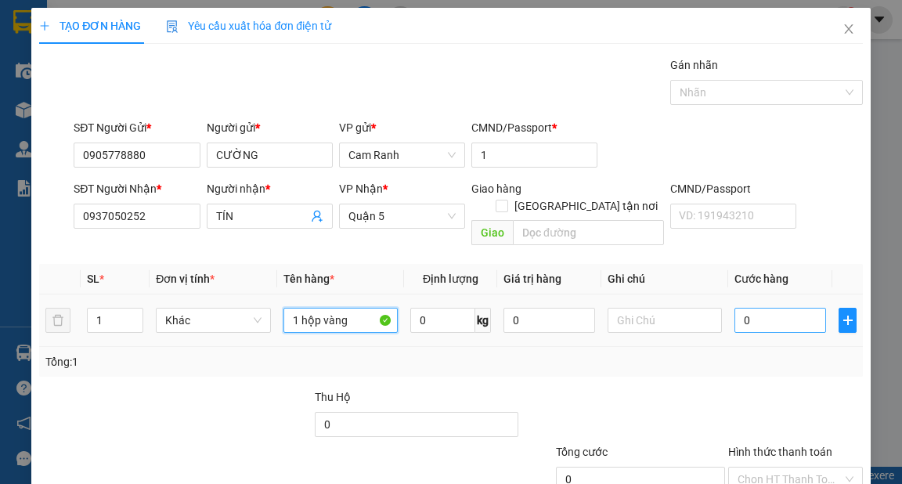
type input "1 hộp vàng"
click at [752, 308] on input "0" at bounding box center [780, 320] width 92 height 25
type input "2"
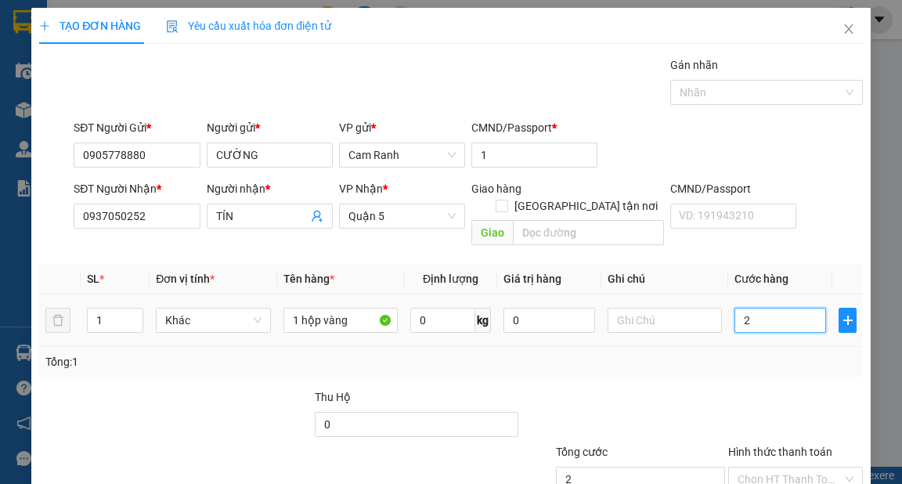
type input "24"
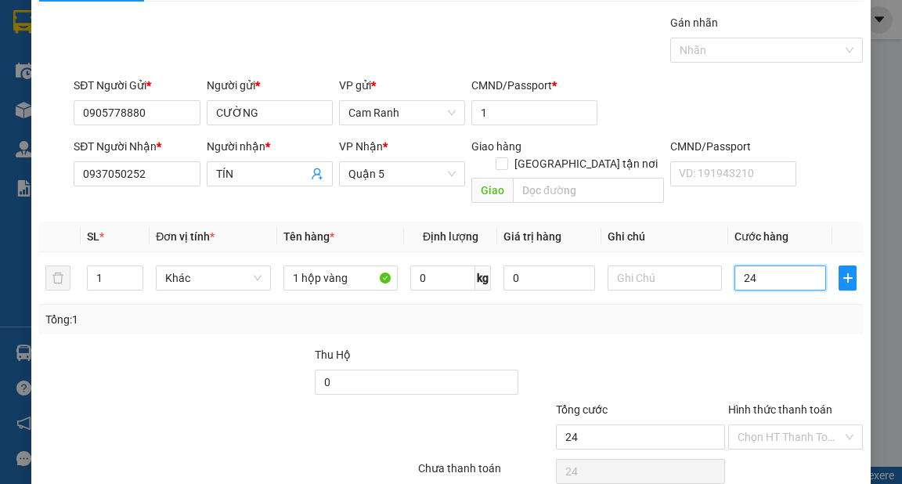
scroll to position [94, 0]
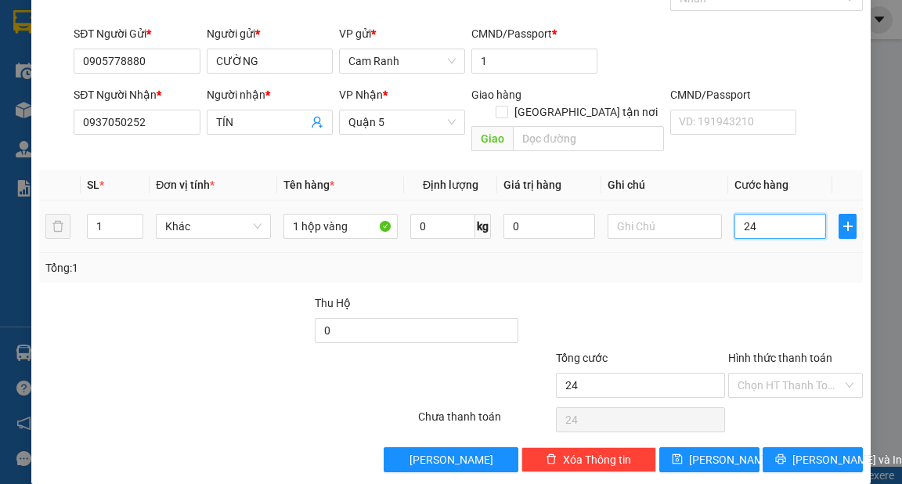
type input "2"
type input "25"
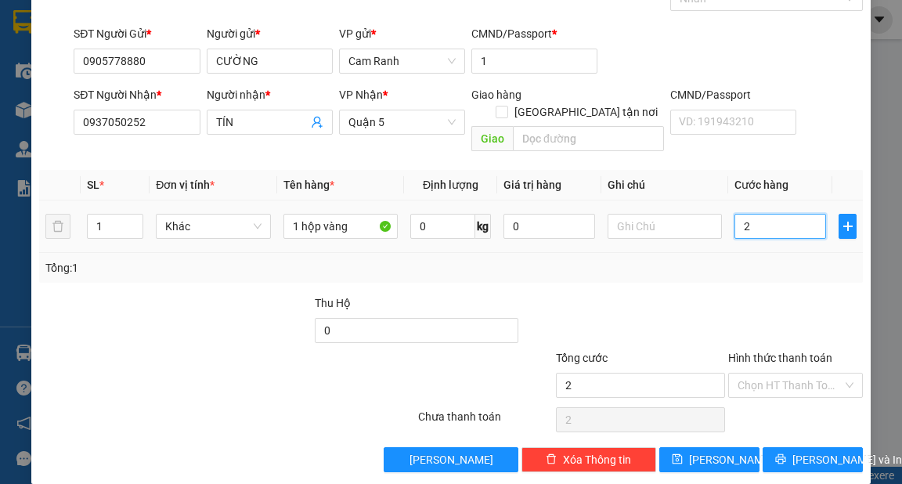
type input "25"
type input "25.000"
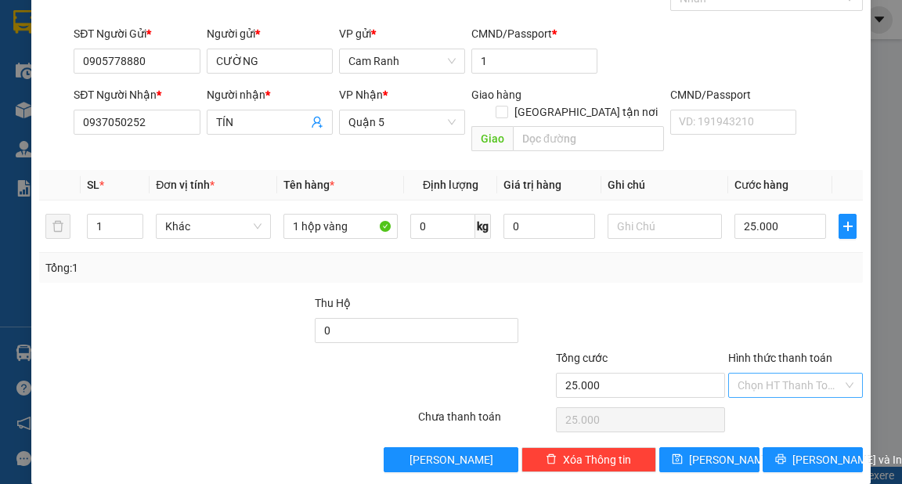
click at [776, 373] on input "Hình thức thanh toán" at bounding box center [789, 384] width 105 height 23
click at [778, 391] on div "Tại văn phòng" at bounding box center [786, 397] width 114 height 17
type input "0"
click at [803, 451] on span "[PERSON_NAME] và In" at bounding box center [847, 459] width 110 height 17
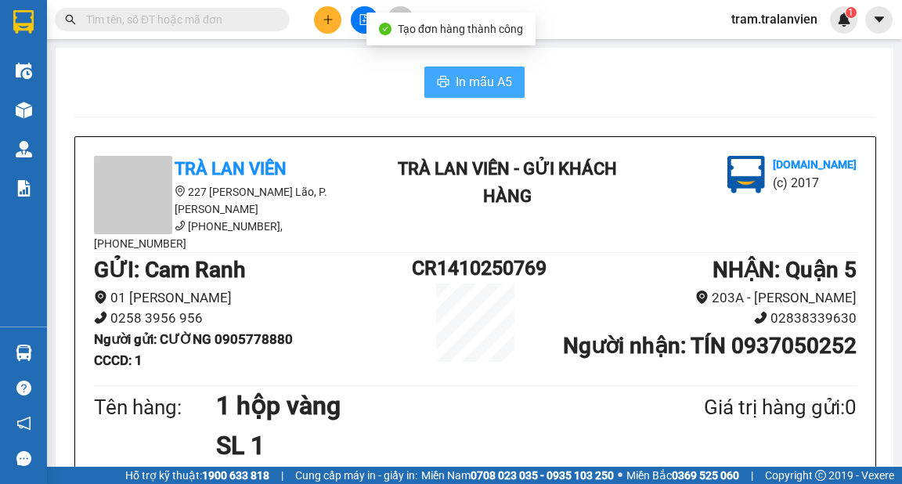
click at [437, 88] on icon "printer" at bounding box center [443, 81] width 13 height 13
